Goal: Task Accomplishment & Management: Manage account settings

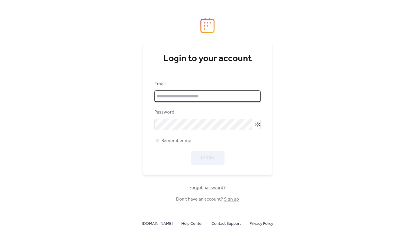
type input "**********"
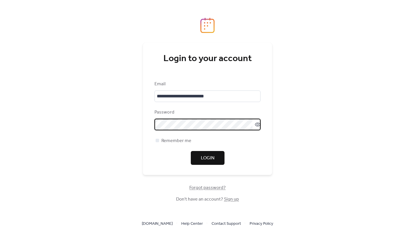
click at [288, 154] on div "**********" at bounding box center [207, 117] width 415 height 234
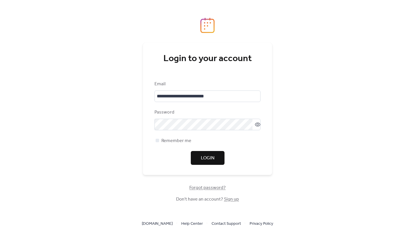
click at [209, 160] on span "Login" at bounding box center [208, 158] width 14 height 7
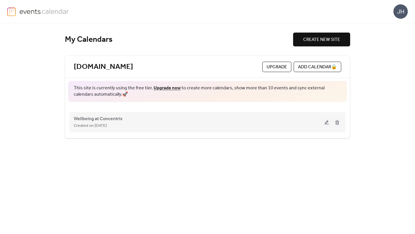
click at [142, 124] on div "Created on [DATE]" at bounding box center [198, 125] width 249 height 7
click at [112, 120] on span "Wellbeing at Concentrix" at bounding box center [98, 119] width 49 height 7
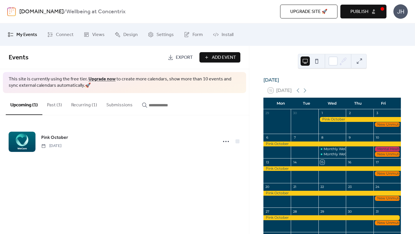
click at [361, 59] on button at bounding box center [359, 60] width 9 height 9
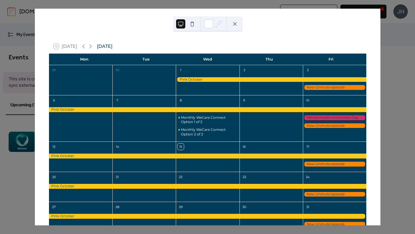
click at [193, 23] on button at bounding box center [192, 23] width 9 height 9
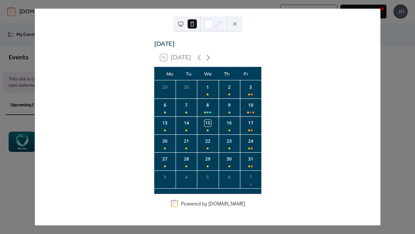
click at [181, 24] on button at bounding box center [180, 23] width 9 height 9
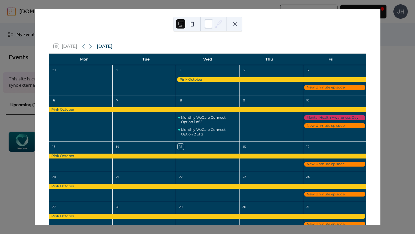
click at [317, 87] on div at bounding box center [334, 87] width 63 height 5
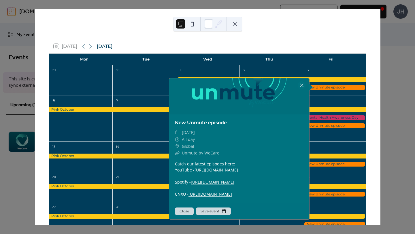
scroll to position [70, 0]
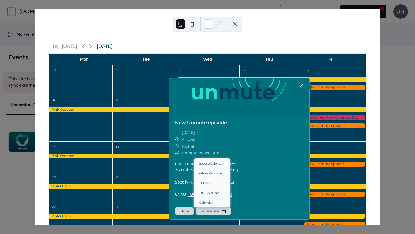
click at [210, 213] on button "Save event" at bounding box center [213, 211] width 35 height 7
click at [380, 74] on div "15 [DATE] [DATE] Mon Tue Wed Thu Fri 29 30 1 2 3 6 7 8 Monthly WeCare Connect O…" at bounding box center [208, 117] width 346 height 217
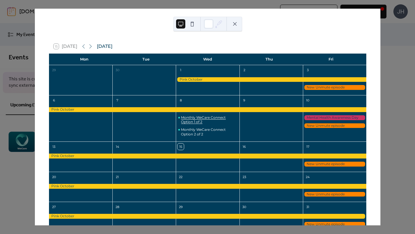
click at [221, 120] on div "Monthly WeCare Connect Option 1 of 2" at bounding box center [209, 119] width 56 height 9
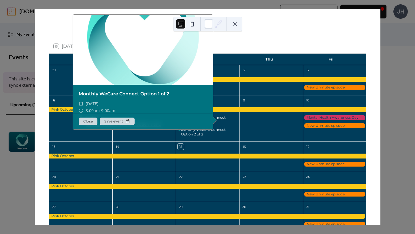
scroll to position [42, 0]
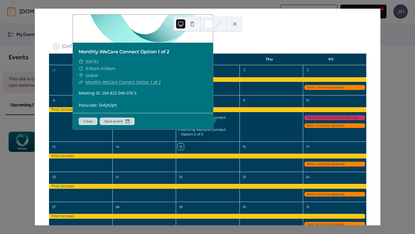
click at [380, 90] on div "15 [DATE] [DATE] Mon Tue Wed Thu Fri 29 30 1 2 3 6 7 8 Monthly WeCare Connect O…" at bounding box center [208, 117] width 346 height 217
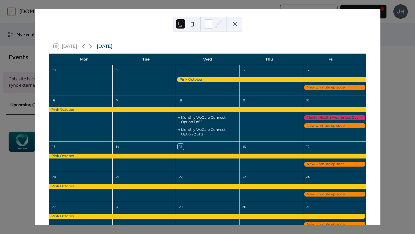
click at [380, 96] on div "15 [DATE] [DATE] Mon Tue Wed Thu Fri 29 30 1 2 3 6 7 8 Monthly WeCare Connect O…" at bounding box center [208, 117] width 346 height 217
click at [380, 38] on div "15 [DATE] [DATE] Mon Tue Wed Thu Fri 29 30 1 2 3 6 7 8 Monthly WeCare Connect O…" at bounding box center [208, 117] width 346 height 217
click at [175, 115] on div at bounding box center [143, 121] width 63 height 35
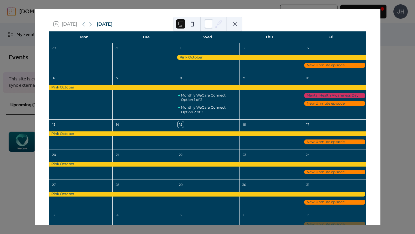
scroll to position [18, 0]
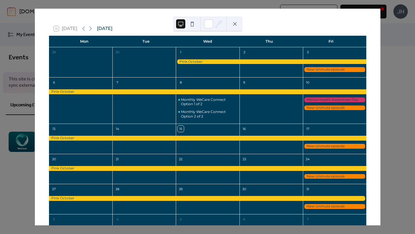
click at [380, 43] on div "15 [DATE] [DATE] Mon Tue Wed Thu Fri 29 30 1 2 3 6 7 8 Monthly WeCare Connect O…" at bounding box center [208, 117] width 346 height 217
click at [233, 22] on button at bounding box center [234, 23] width 9 height 9
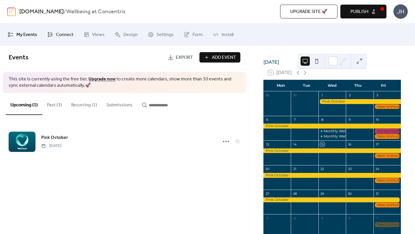
click at [57, 33] on span "Connect" at bounding box center [65, 34] width 18 height 9
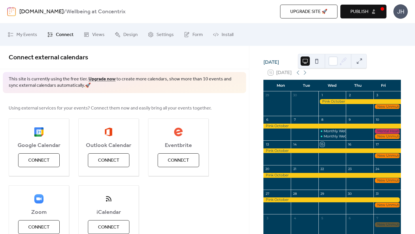
scroll to position [16, 0]
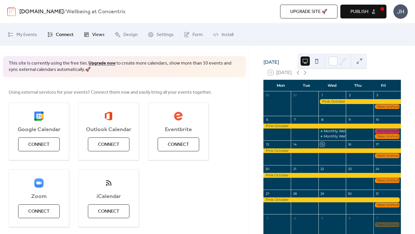
click at [95, 37] on span "Views" at bounding box center [98, 34] width 12 height 9
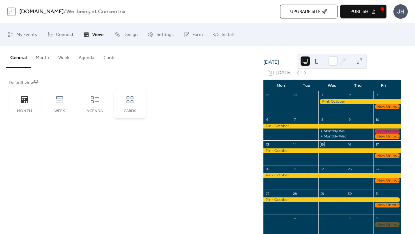
click at [132, 100] on icon at bounding box center [129, 99] width 9 height 9
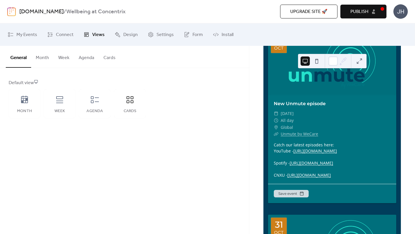
scroll to position [410, 0]
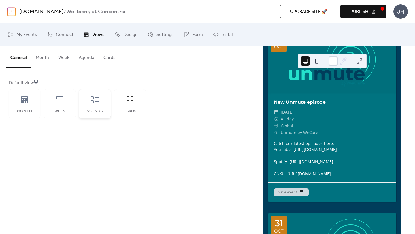
click at [98, 103] on icon at bounding box center [94, 99] width 9 height 9
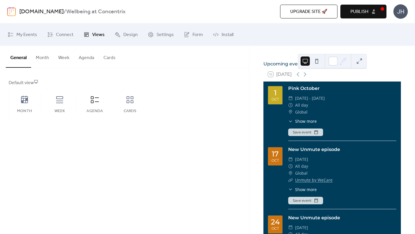
scroll to position [16, 0]
click at [61, 99] on icon at bounding box center [59, 99] width 9 height 9
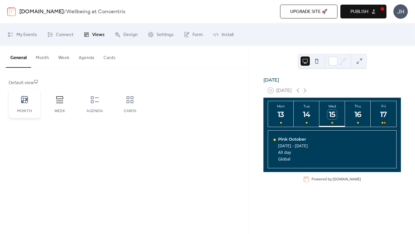
click at [30, 101] on div "Month" at bounding box center [25, 103] width 32 height 29
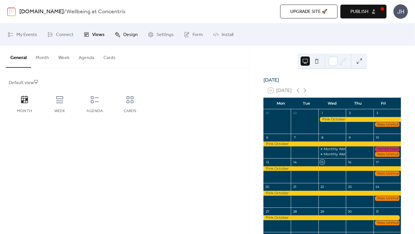
click at [126, 33] on span "Design" at bounding box center [130, 34] width 14 height 9
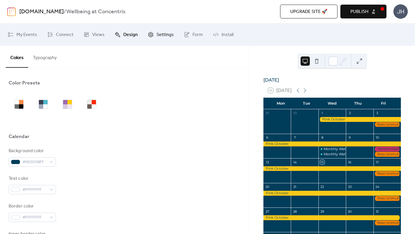
click at [165, 37] on span "Settings" at bounding box center [164, 34] width 17 height 9
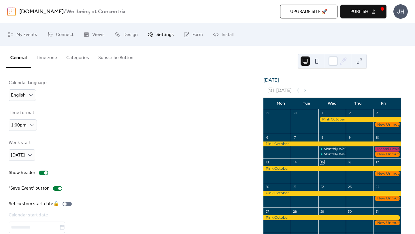
click at [360, 61] on button at bounding box center [359, 60] width 9 height 9
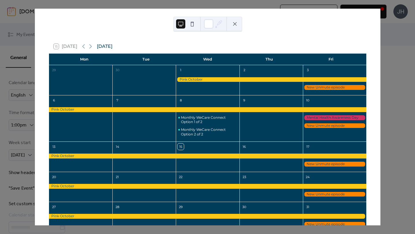
click at [312, 88] on div at bounding box center [334, 87] width 63 height 5
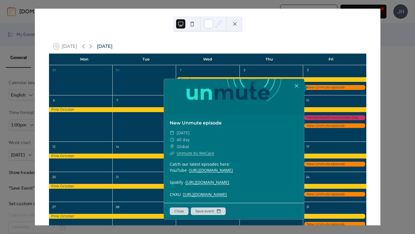
scroll to position [36, 0]
click at [295, 84] on div at bounding box center [297, 86] width 8 height 8
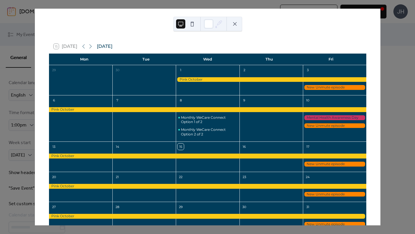
click at [380, 45] on div "15 [DATE] [DATE] Mon Tue Wed Thu Fri 29 30 1 2 3 6 7 8 Monthly WeCare Connect O…" at bounding box center [208, 117] width 346 height 217
click at [236, 27] on button at bounding box center [234, 23] width 9 height 9
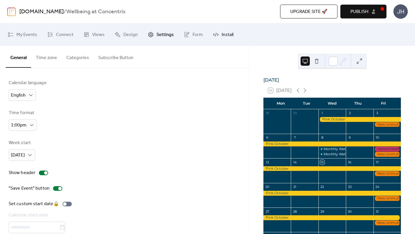
click at [227, 37] on span "Install" at bounding box center [228, 34] width 12 height 9
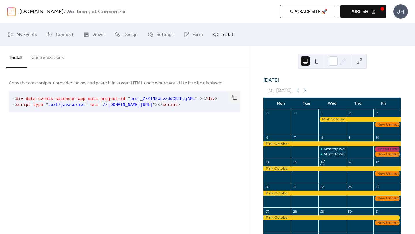
click at [288, 8] on button "Upgrade site 🚀" at bounding box center [308, 12] width 57 height 14
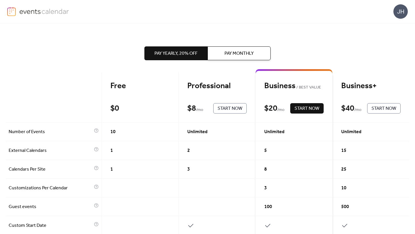
scroll to position [5, 0]
